Goal: Navigation & Orientation: Find specific page/section

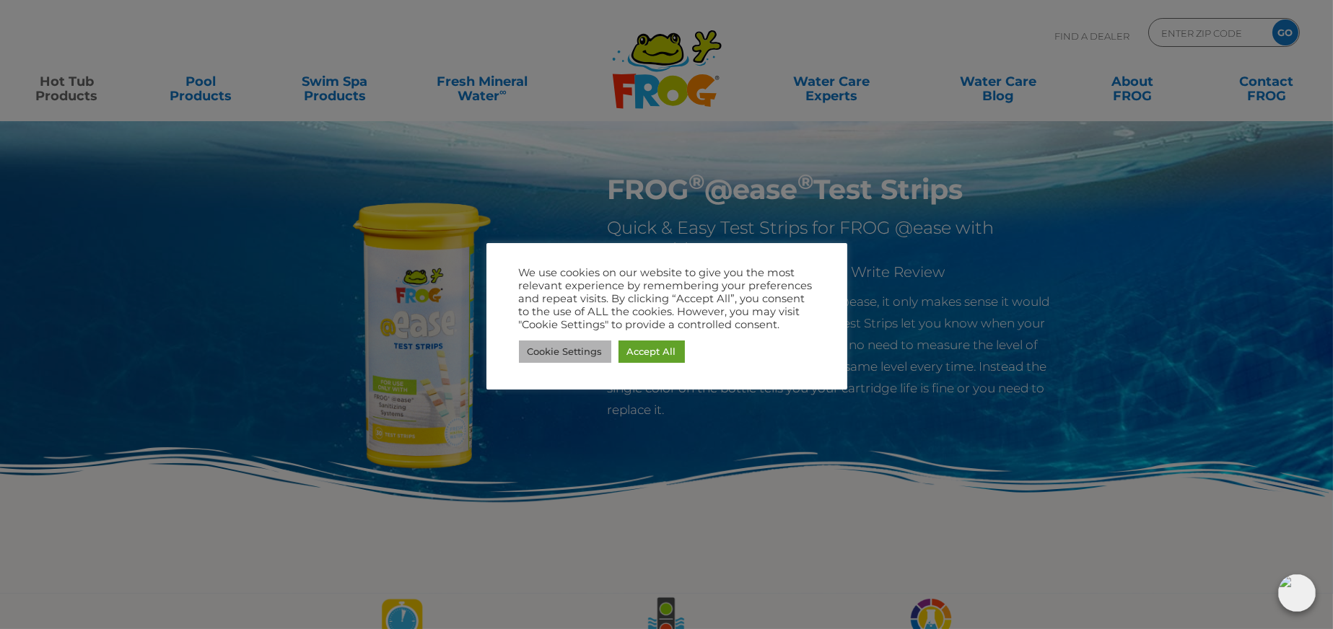
click at [574, 359] on link "Cookie Settings" at bounding box center [565, 352] width 92 height 22
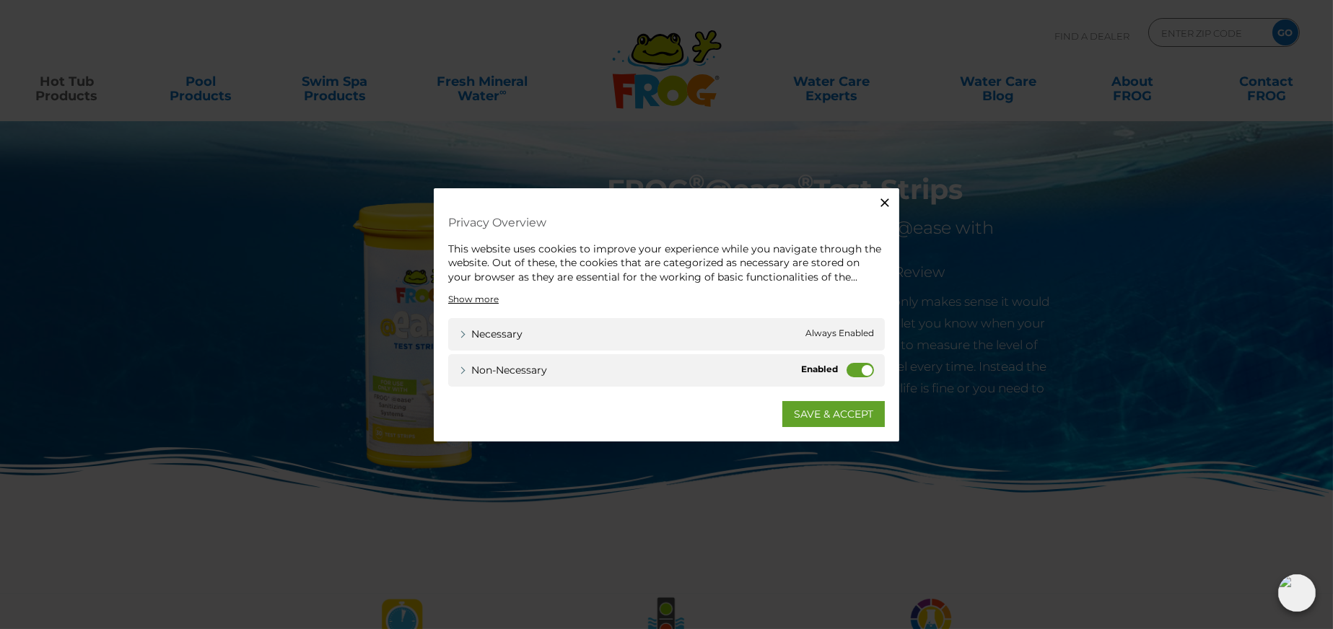
click at [846, 367] on label "Non-necessary" at bounding box center [859, 370] width 27 height 14
click at [0, 0] on input "Non-necessary" at bounding box center [0, 0] width 0 height 0
click at [459, 366] on link "Non-necessary" at bounding box center [503, 370] width 88 height 15
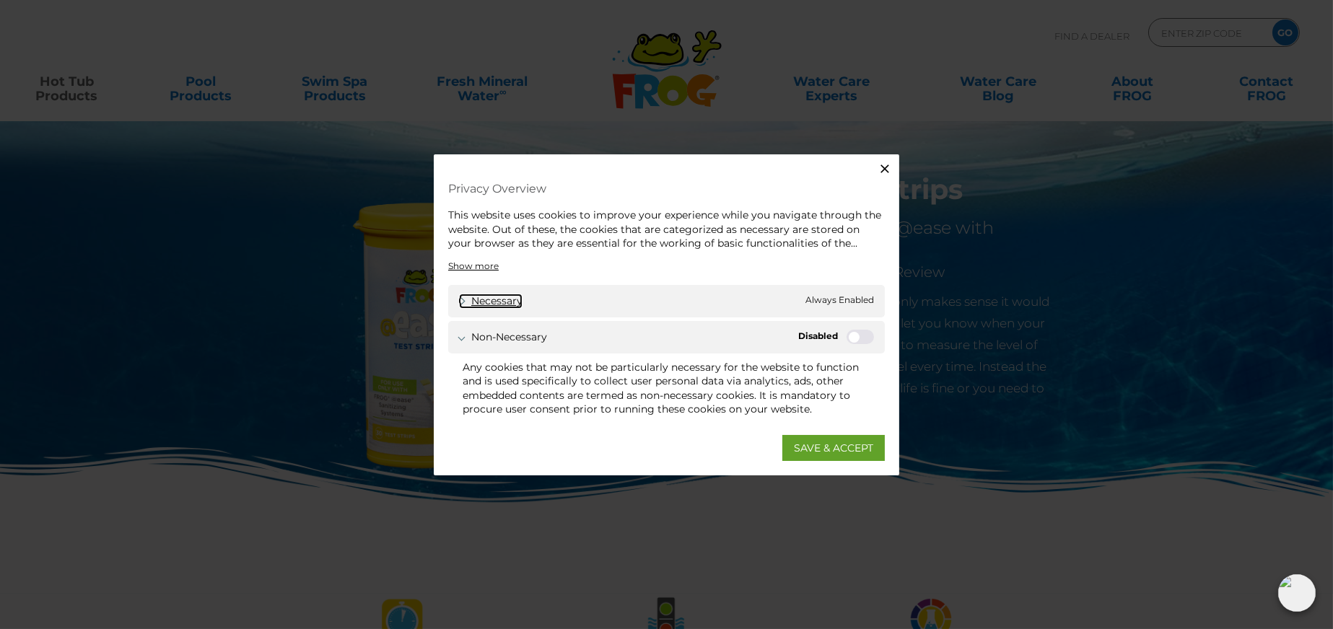
click at [488, 300] on link "Necessary" at bounding box center [491, 300] width 64 height 15
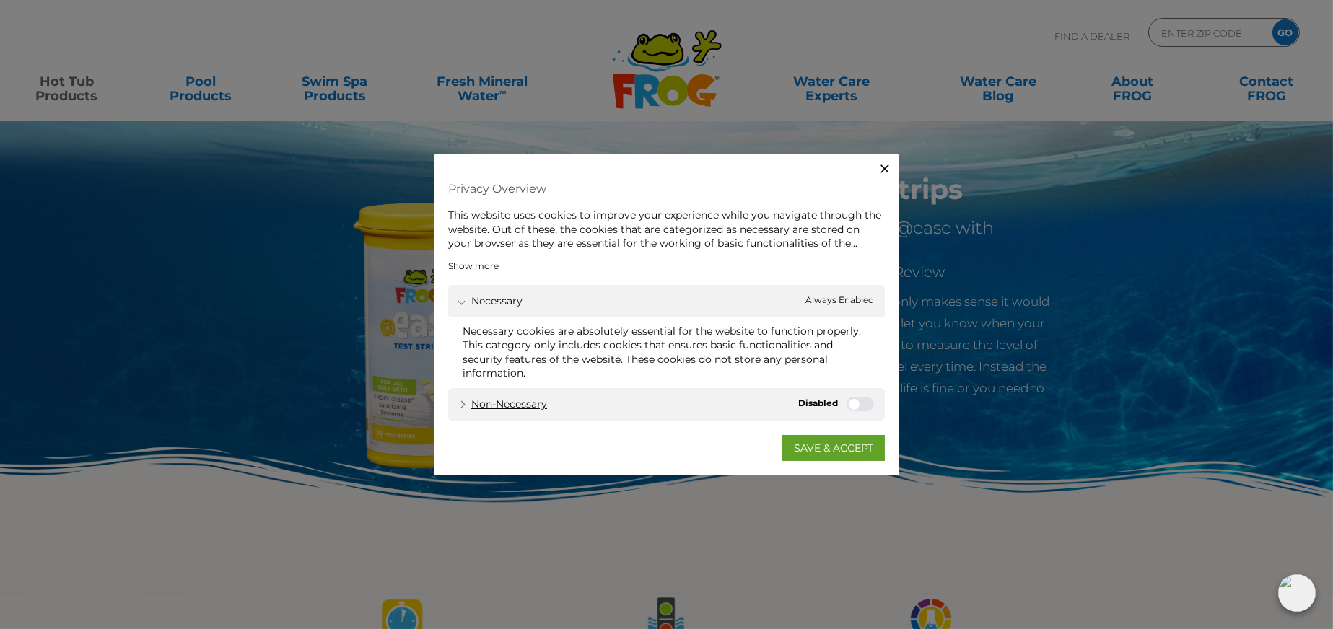
click at [489, 395] on div "Non-necessary Non-necessary" at bounding box center [666, 404] width 437 height 32
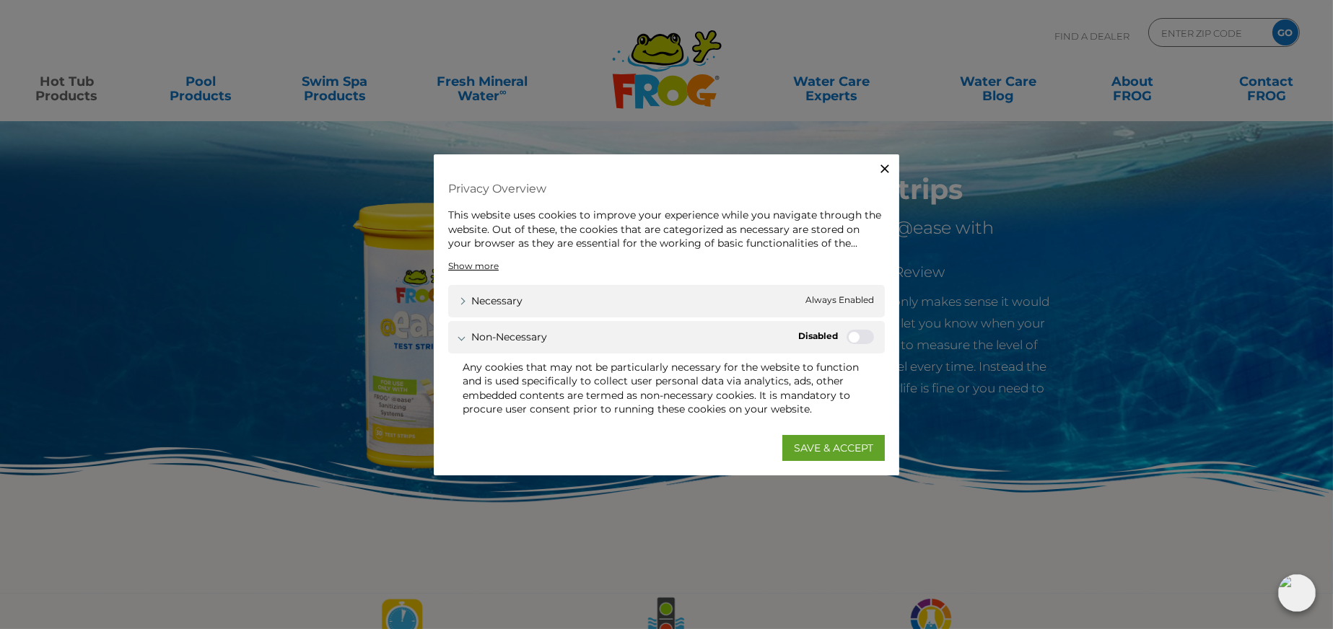
drag, startPoint x: 800, startPoint y: 445, endPoint x: 807, endPoint y: 443, distance: 7.4
click at [802, 445] on link "SAVE & ACCEPT" at bounding box center [833, 448] width 102 height 26
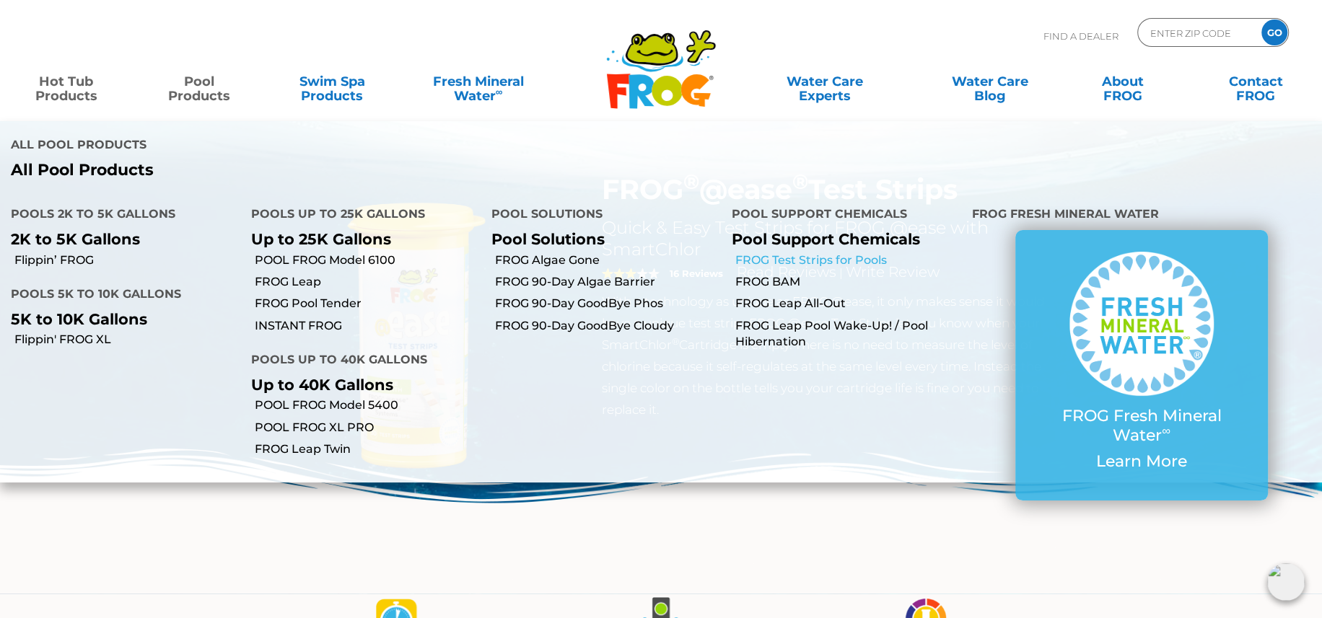
click at [871, 253] on link "FROG Test Strips for Pools" at bounding box center [848, 261] width 226 height 16
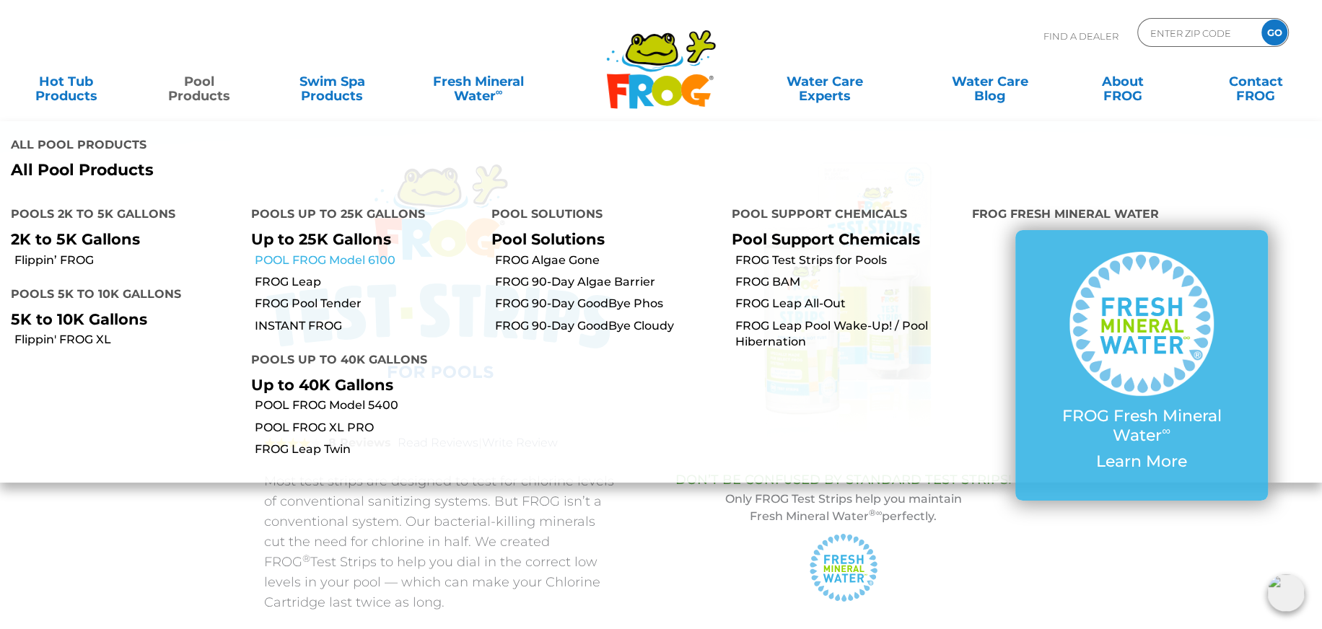
click at [388, 253] on link "POOL FROG Model 6100" at bounding box center [368, 261] width 226 height 16
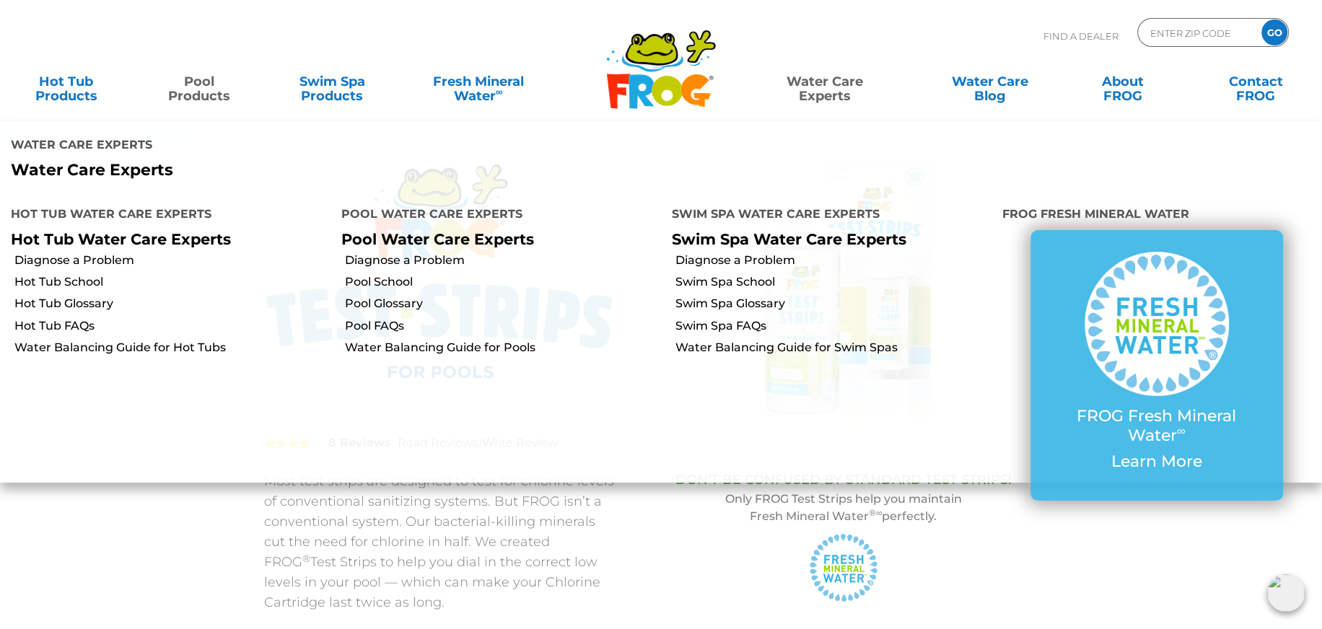
click at [820, 76] on link "Water Care Experts" at bounding box center [824, 81] width 168 height 29
